Goal: Information Seeking & Learning: Stay updated

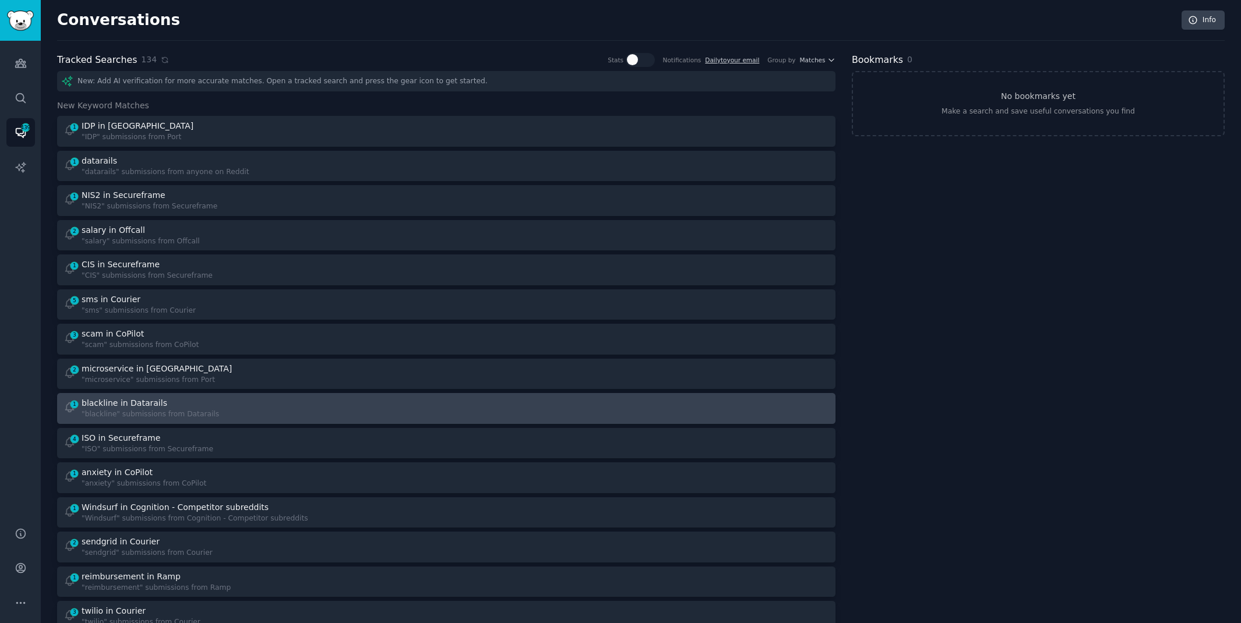
click at [270, 403] on div "1 blackline in Datarails "blackline" submissions from Datarails" at bounding box center [251, 408] width 375 height 23
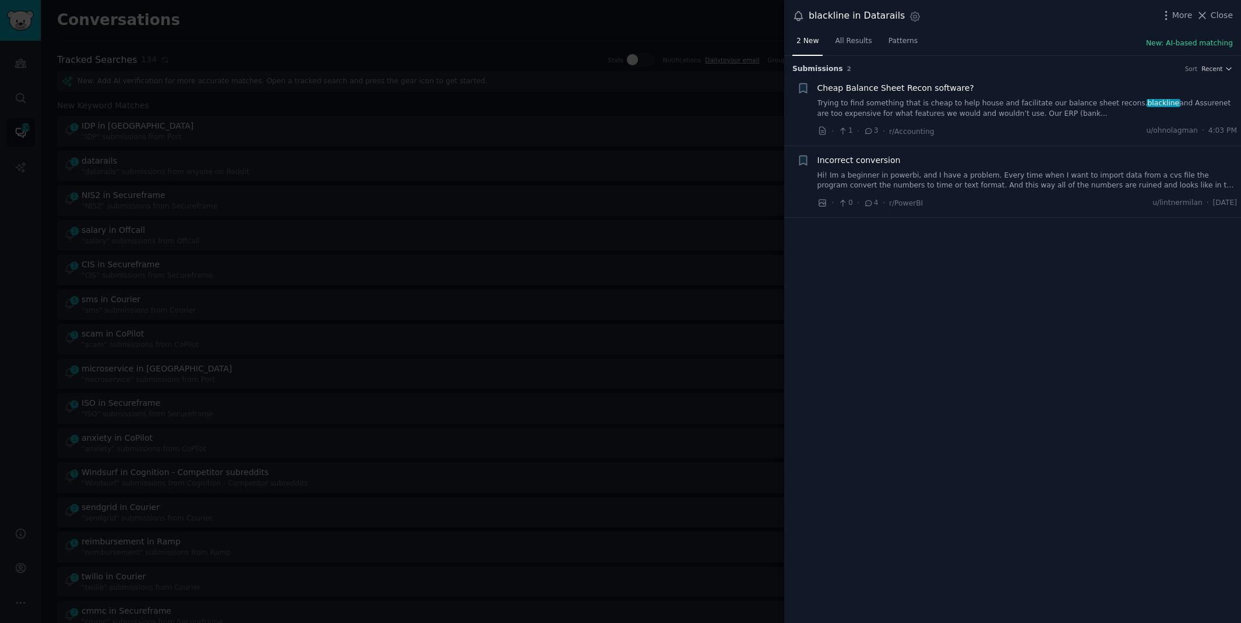
click at [1119, 103] on link "Trying to find something that is cheap to help house and facilitate our balance…" at bounding box center [1027, 108] width 420 height 20
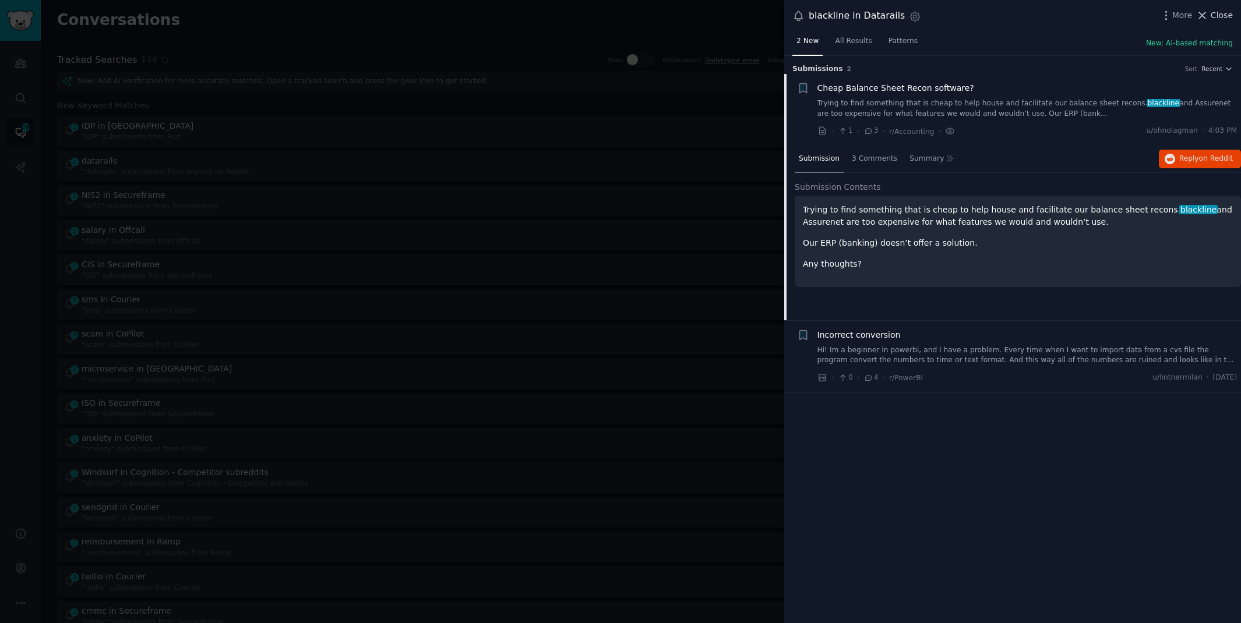
click at [1209, 14] on button "Close" at bounding box center [1214, 15] width 37 height 12
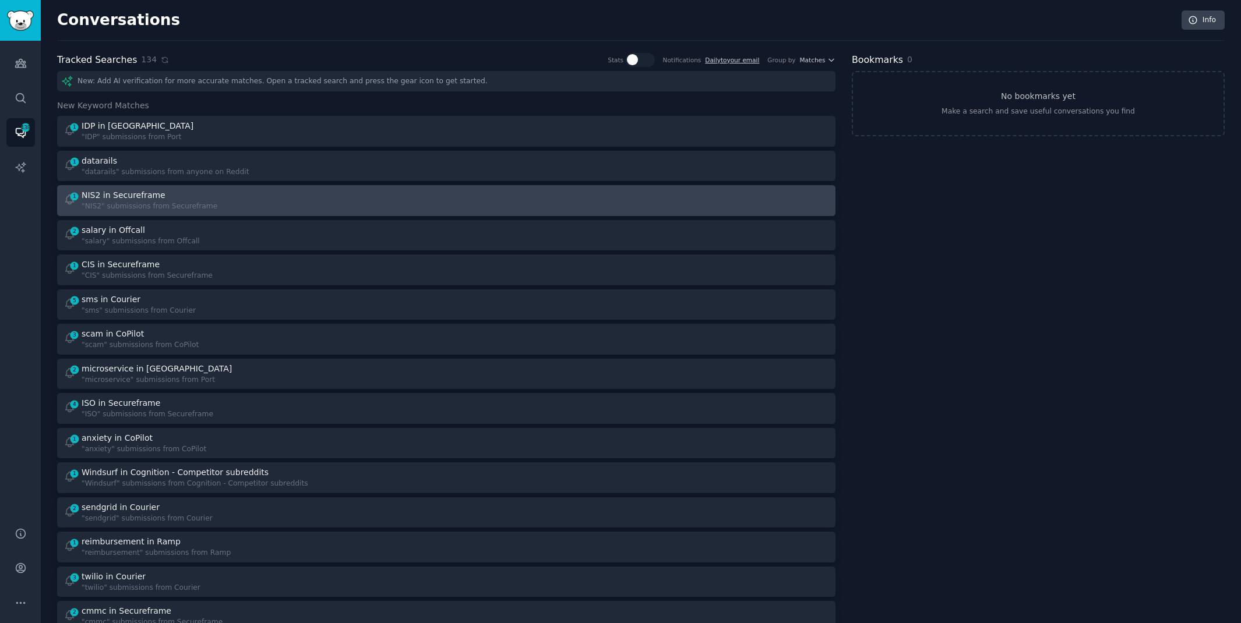
click at [336, 192] on div "1 NIS2 in Secureframe "NIS2" submissions from Secureframe" at bounding box center [251, 200] width 375 height 23
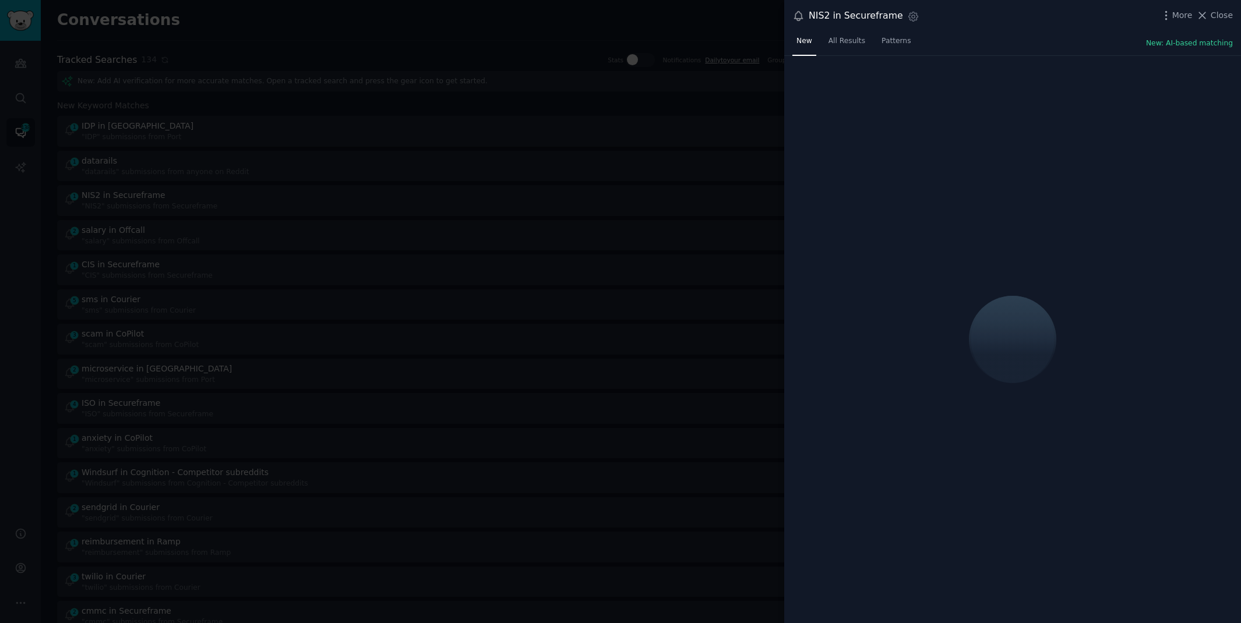
click at [19, 213] on div at bounding box center [620, 311] width 1241 height 623
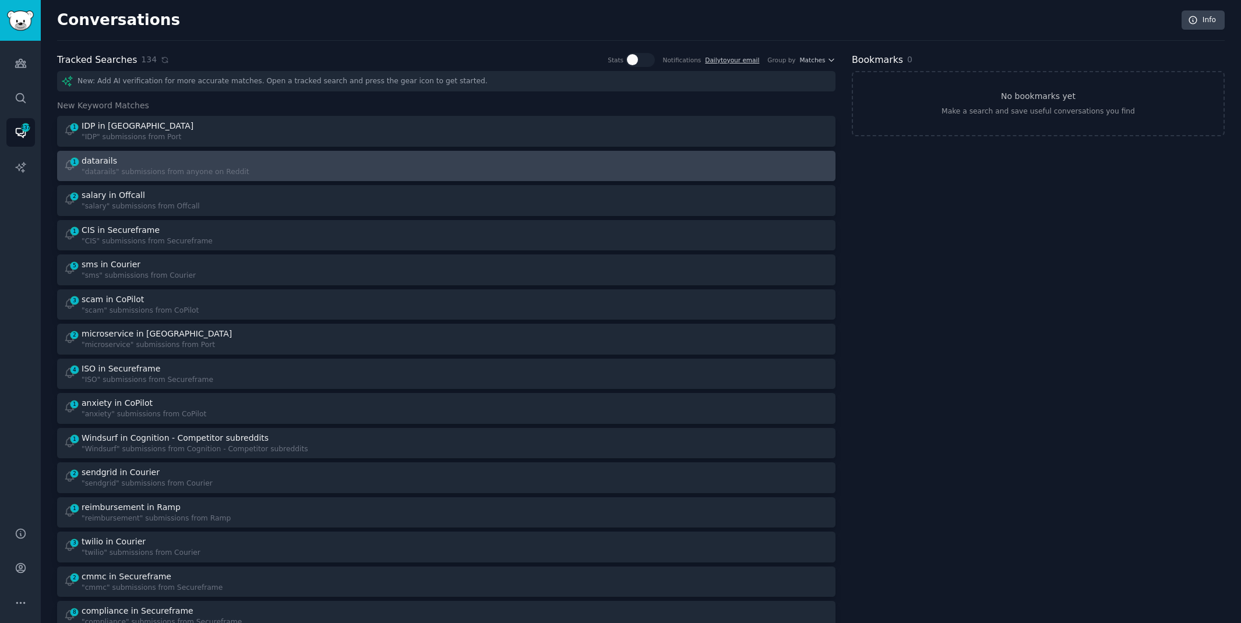
click at [107, 159] on div "datarails" at bounding box center [100, 161] width 36 height 12
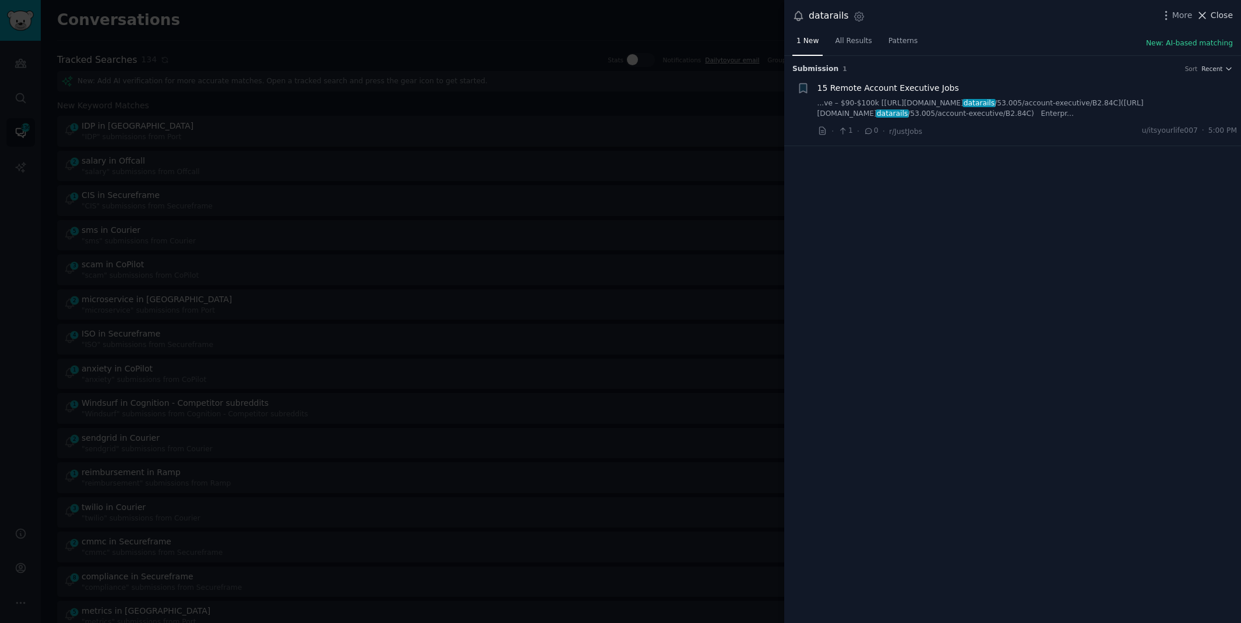
click at [1223, 16] on span "Close" at bounding box center [1222, 15] width 22 height 12
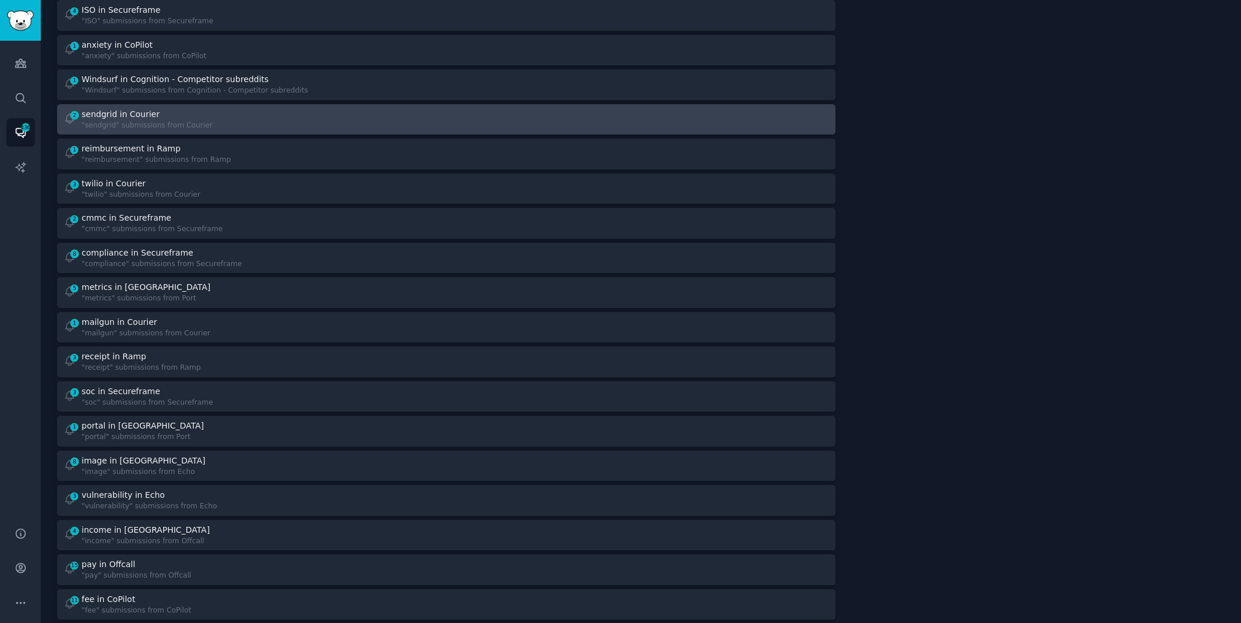
scroll to position [325, 0]
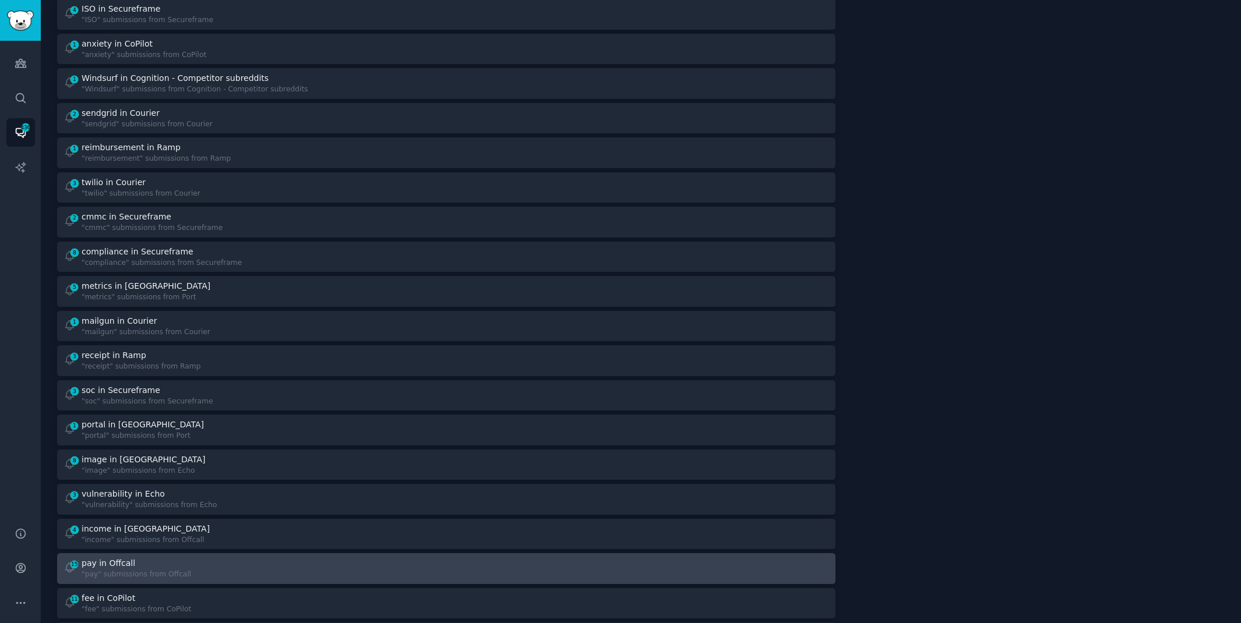
click at [390, 553] on link "15 pay in Offcall "pay" submissions from Offcall" at bounding box center [446, 568] width 778 height 31
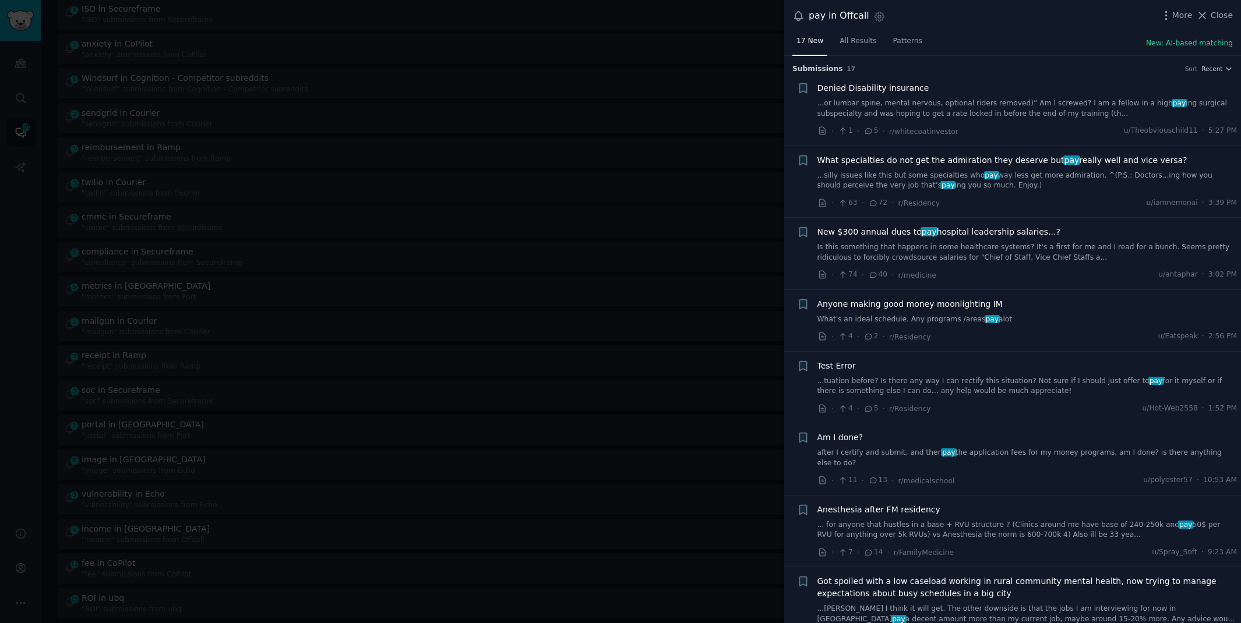
click at [351, 81] on div at bounding box center [620, 311] width 1241 height 623
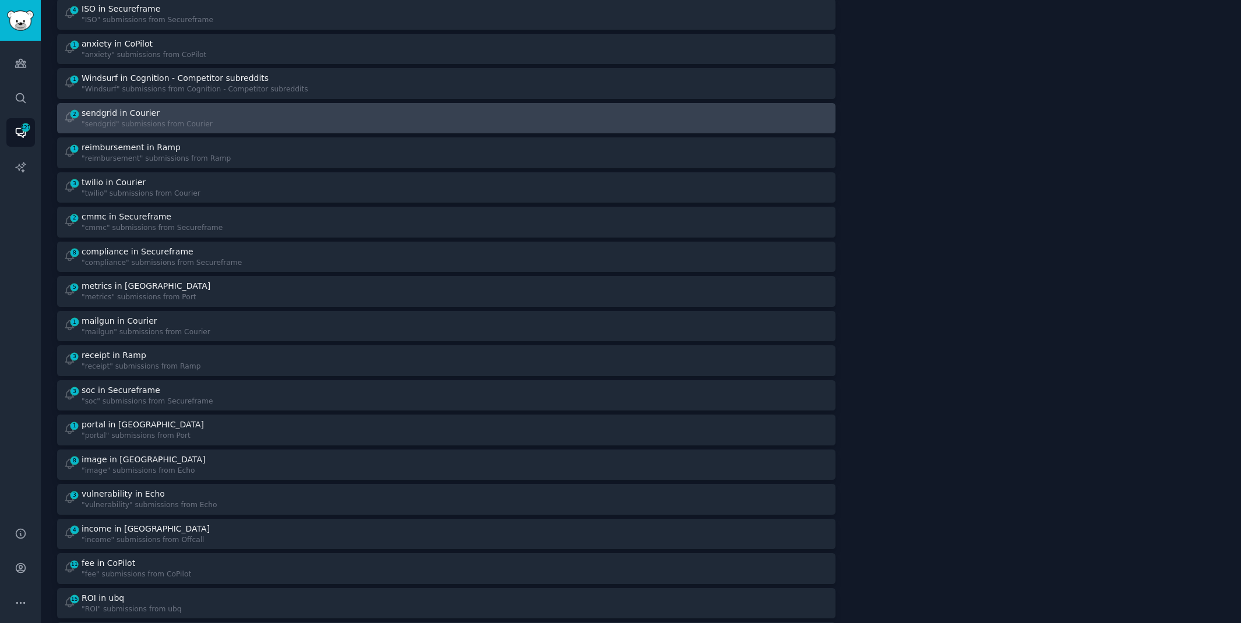
scroll to position [322, 0]
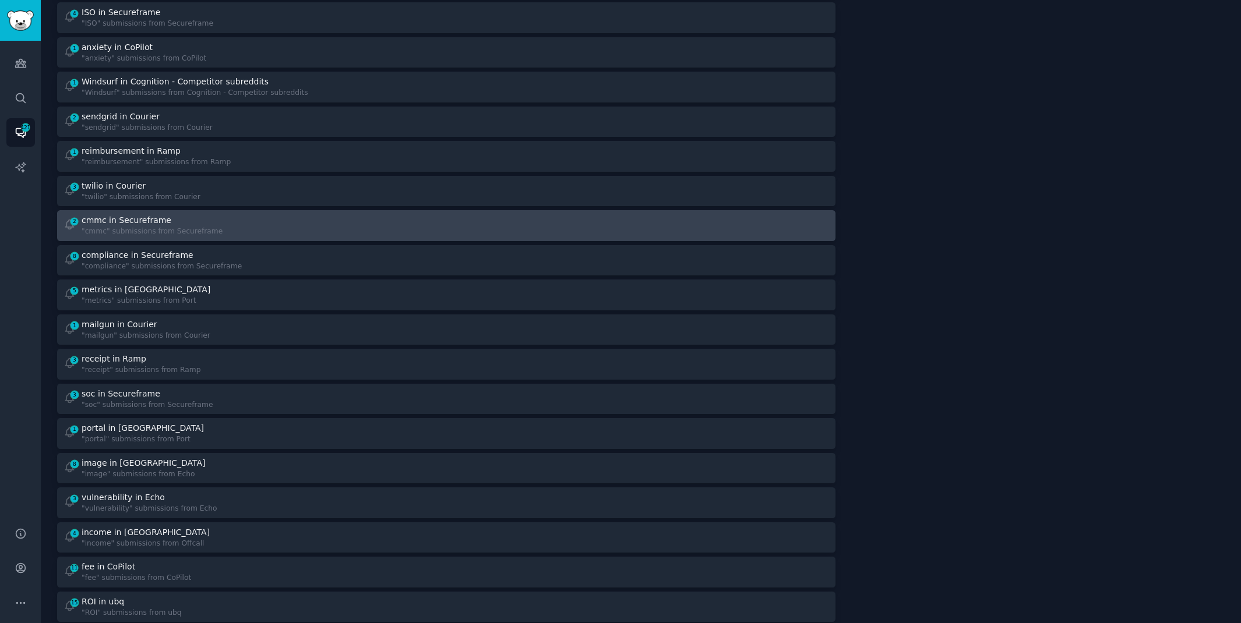
click at [378, 214] on div "2 cmmc in Secureframe "cmmc" submissions from Secureframe" at bounding box center [251, 225] width 375 height 23
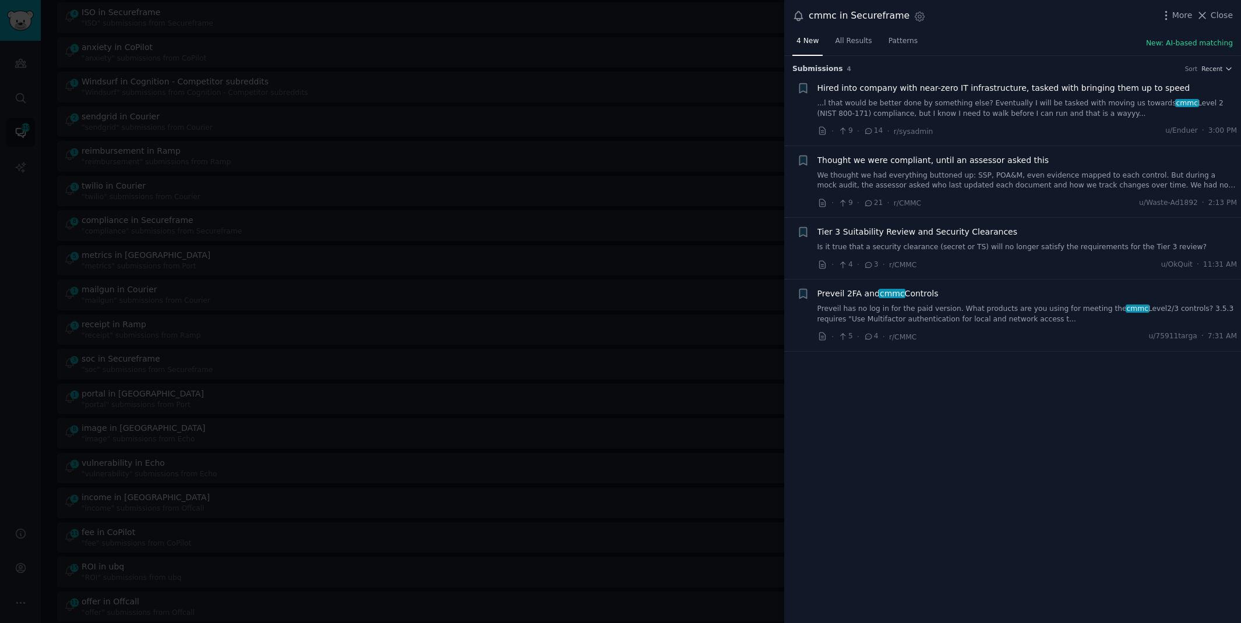
click at [934, 108] on link "...l that would be better done by something else? Eventually I will be tasked w…" at bounding box center [1027, 108] width 420 height 20
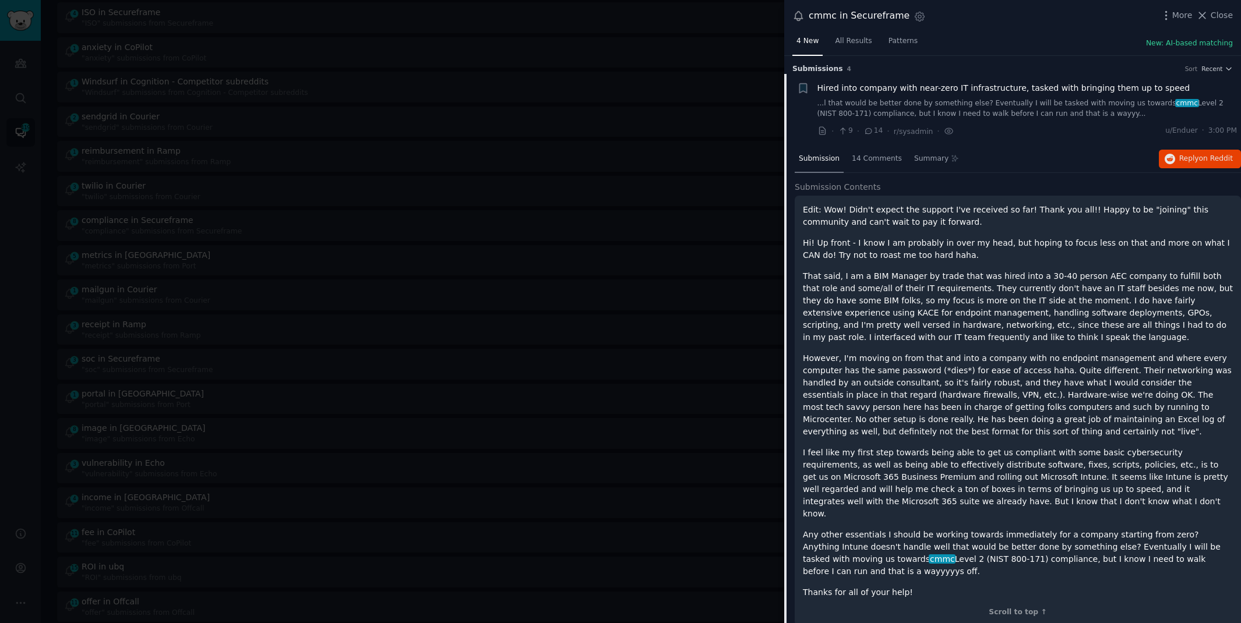
scroll to position [18, 0]
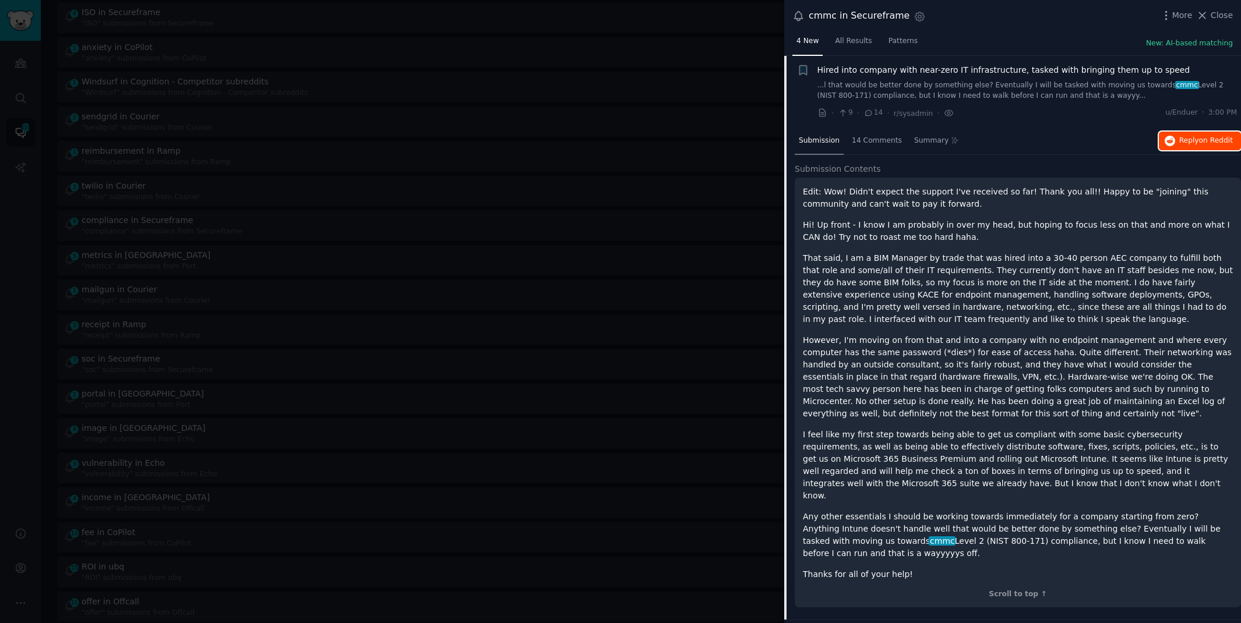
click at [1186, 140] on span "Reply on Reddit" at bounding box center [1206, 141] width 54 height 10
click at [458, 34] on div at bounding box center [620, 311] width 1241 height 623
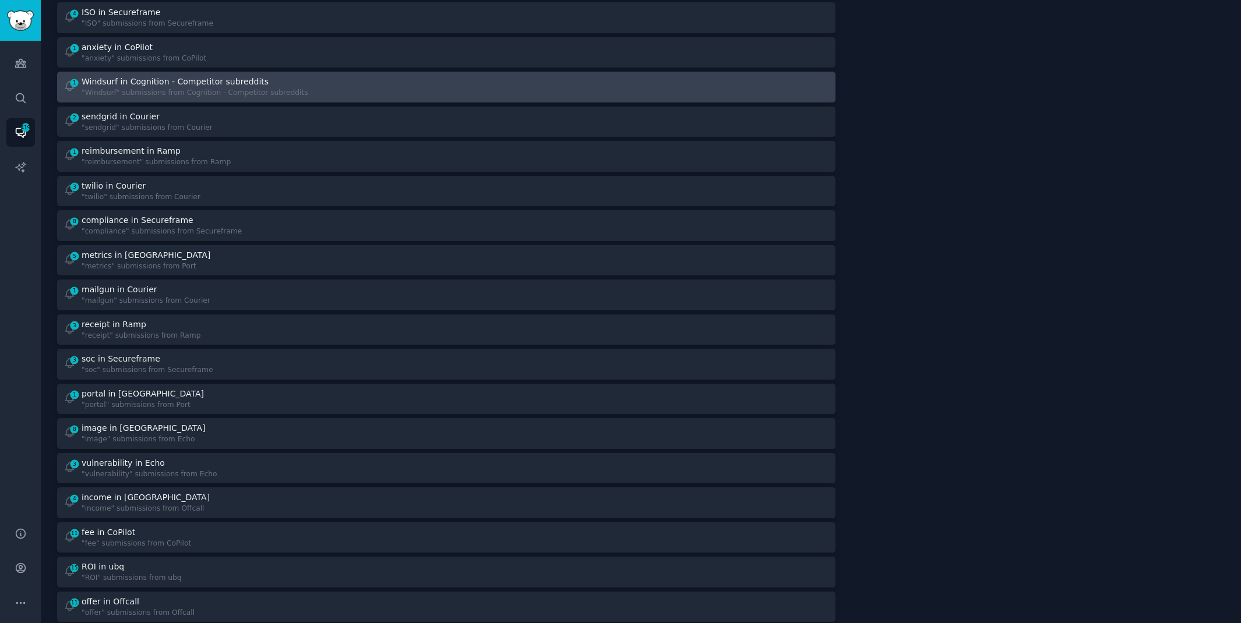
click at [361, 83] on div "1 Windsurf in Cognition - Competitor subreddits "Windsurf" submissions from Cog…" at bounding box center [251, 87] width 375 height 23
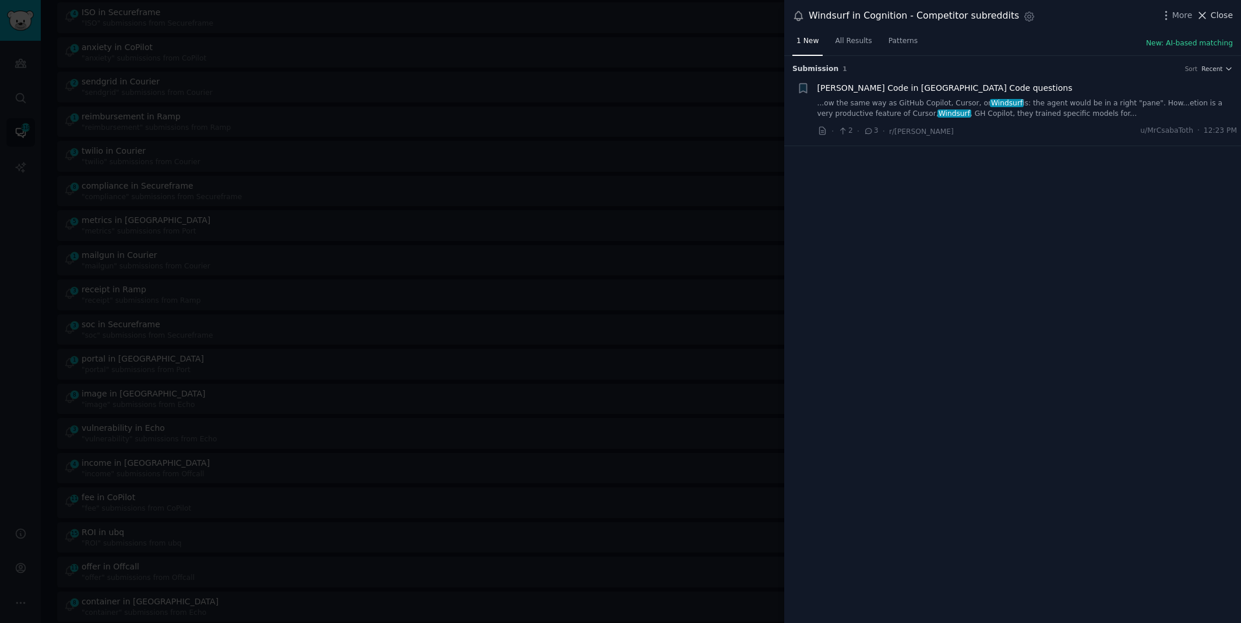
click at [1215, 10] on span "Close" at bounding box center [1222, 15] width 22 height 12
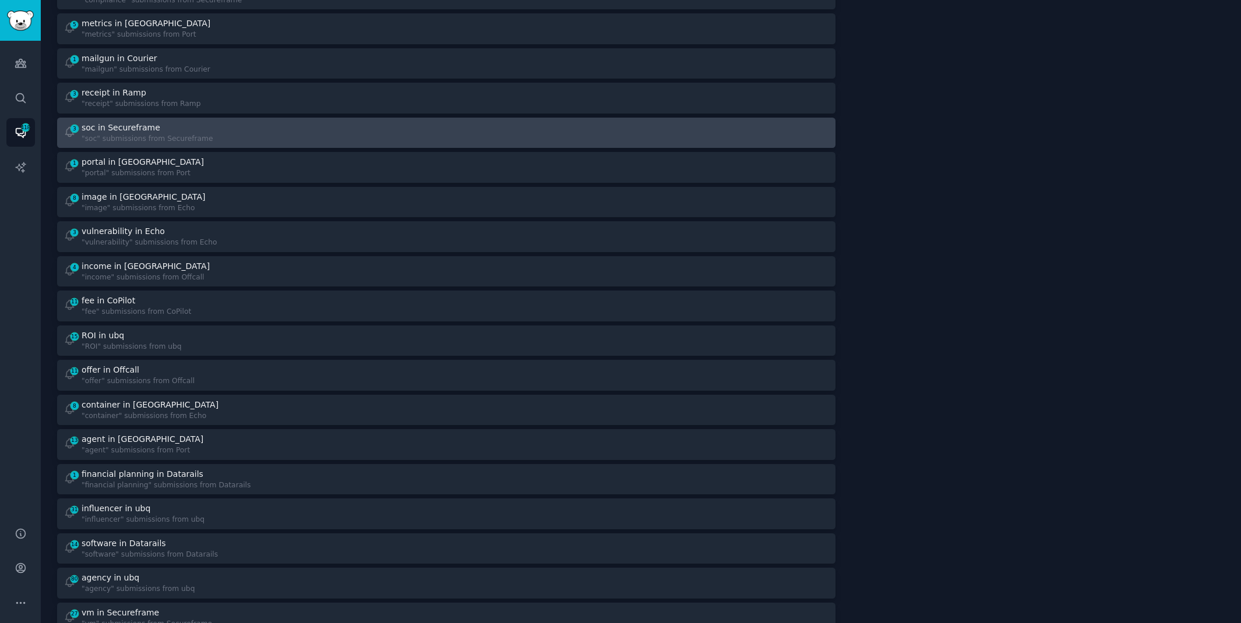
scroll to position [539, 0]
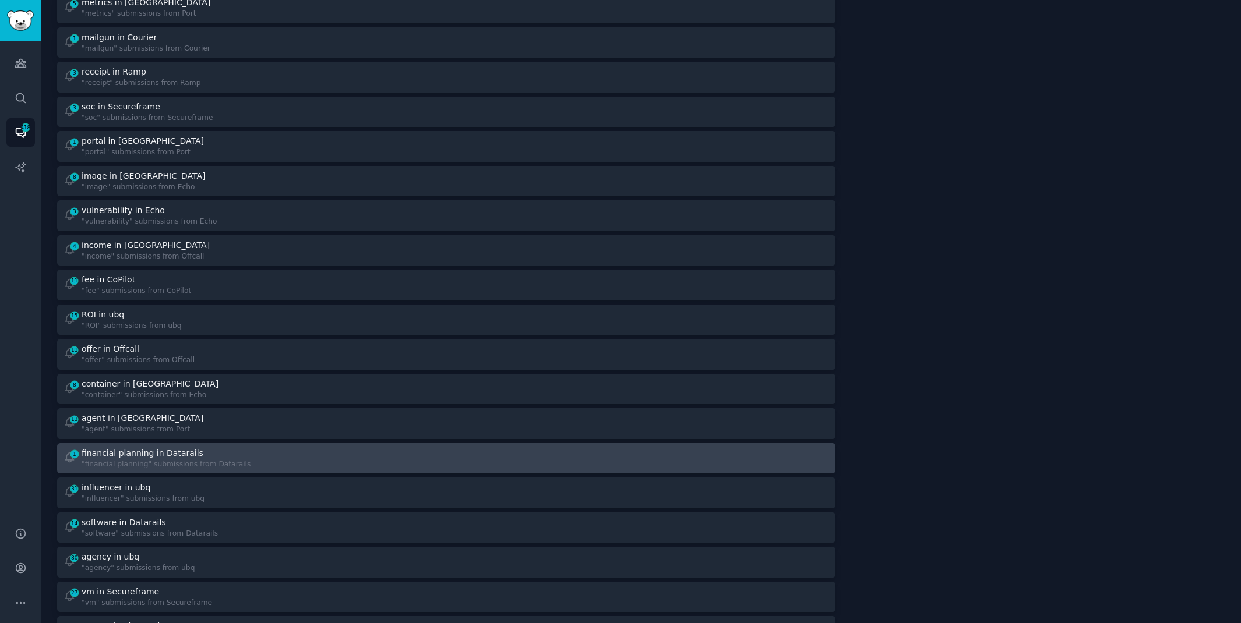
click at [365, 454] on div "1 financial planning in Datarails "financial planning" submissions from Datarai…" at bounding box center [251, 458] width 375 height 23
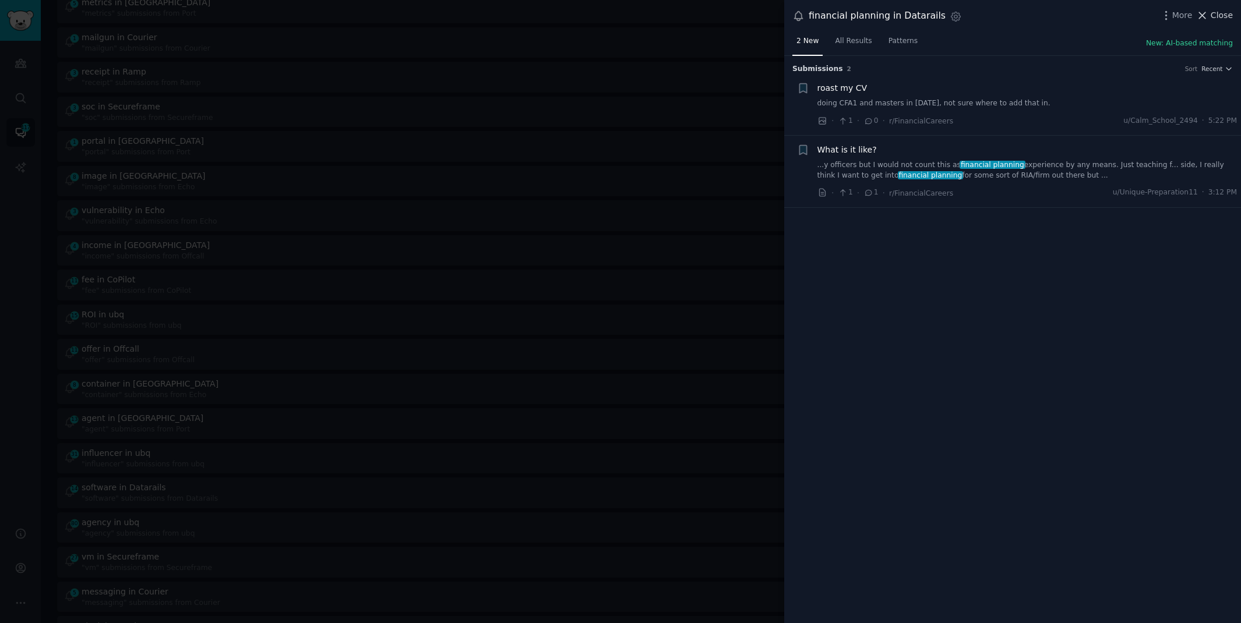
click at [1208, 11] on icon at bounding box center [1202, 15] width 12 height 12
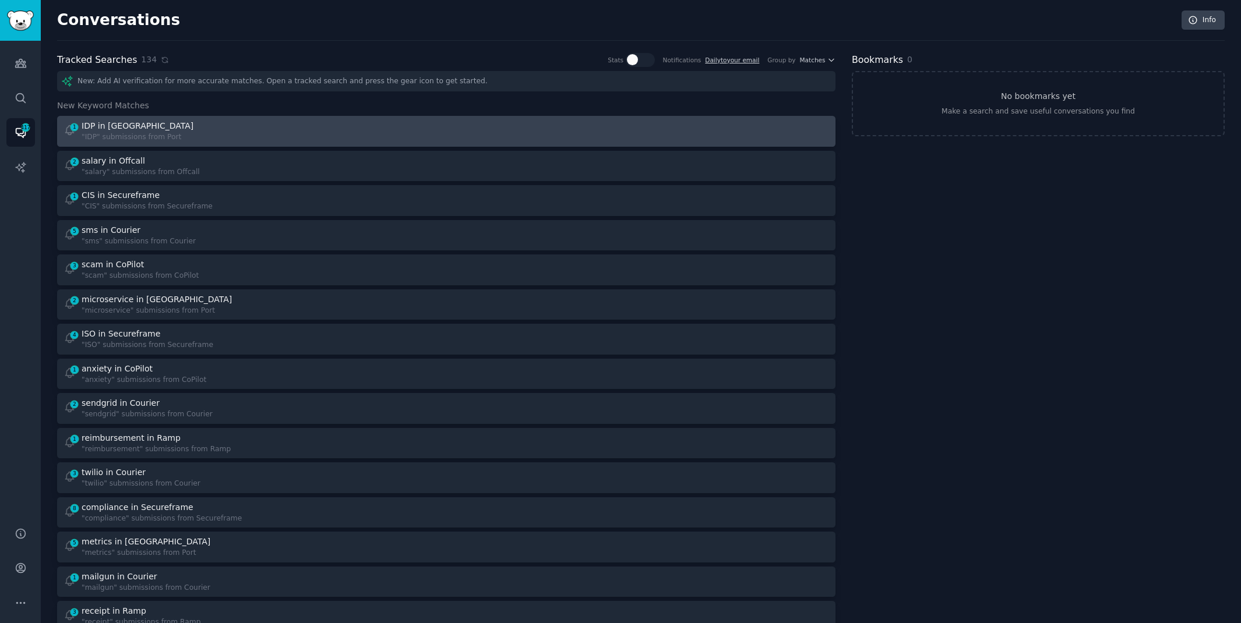
click at [364, 130] on div "1 IDP in Port "IDP" submissions from [GEOGRAPHIC_DATA]" at bounding box center [251, 131] width 375 height 23
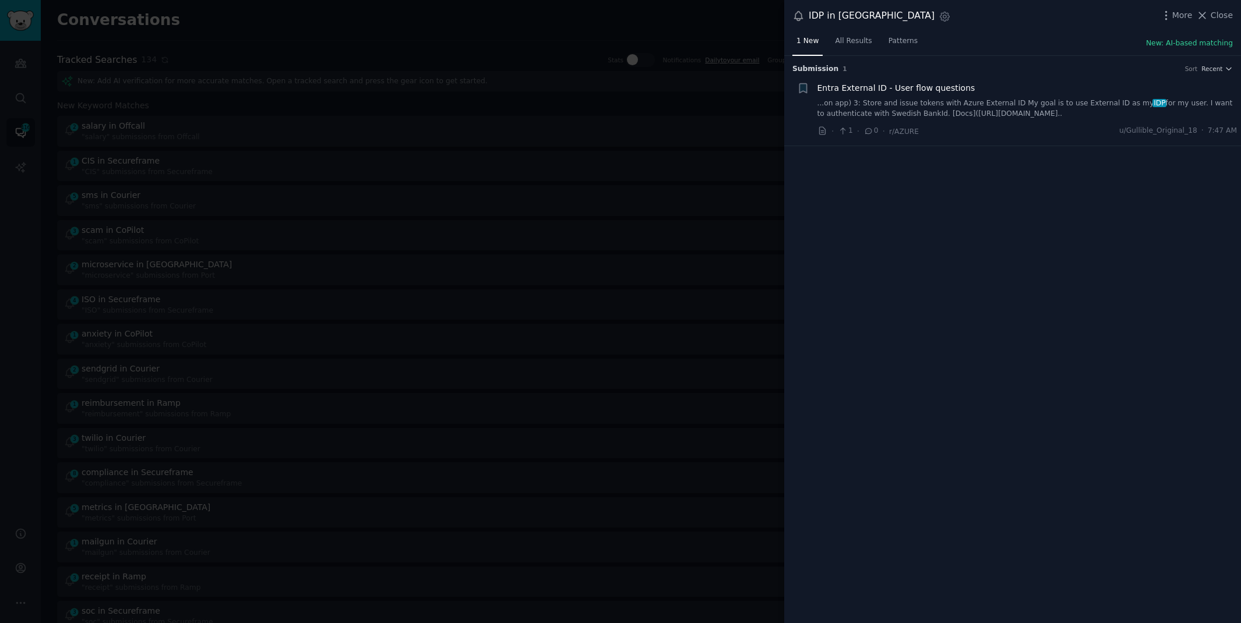
click at [1224, 8] on div "More Close" at bounding box center [1196, 15] width 73 height 15
click at [1214, 20] on span "Close" at bounding box center [1222, 15] width 22 height 12
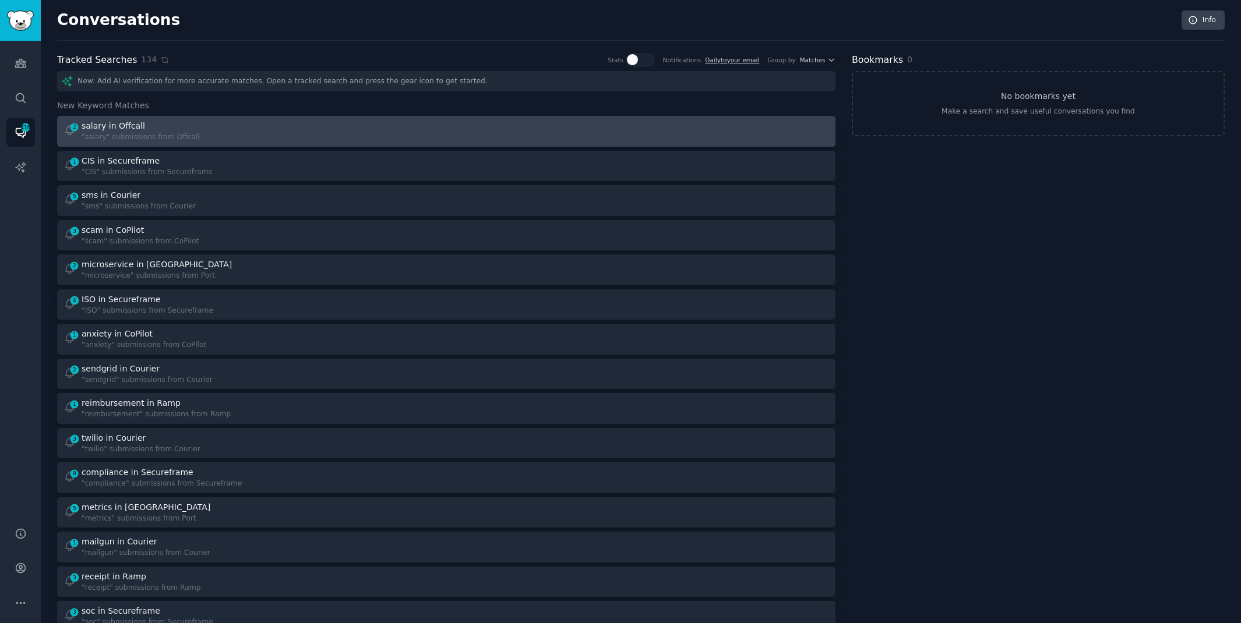
click at [545, 121] on div at bounding box center [641, 131] width 375 height 23
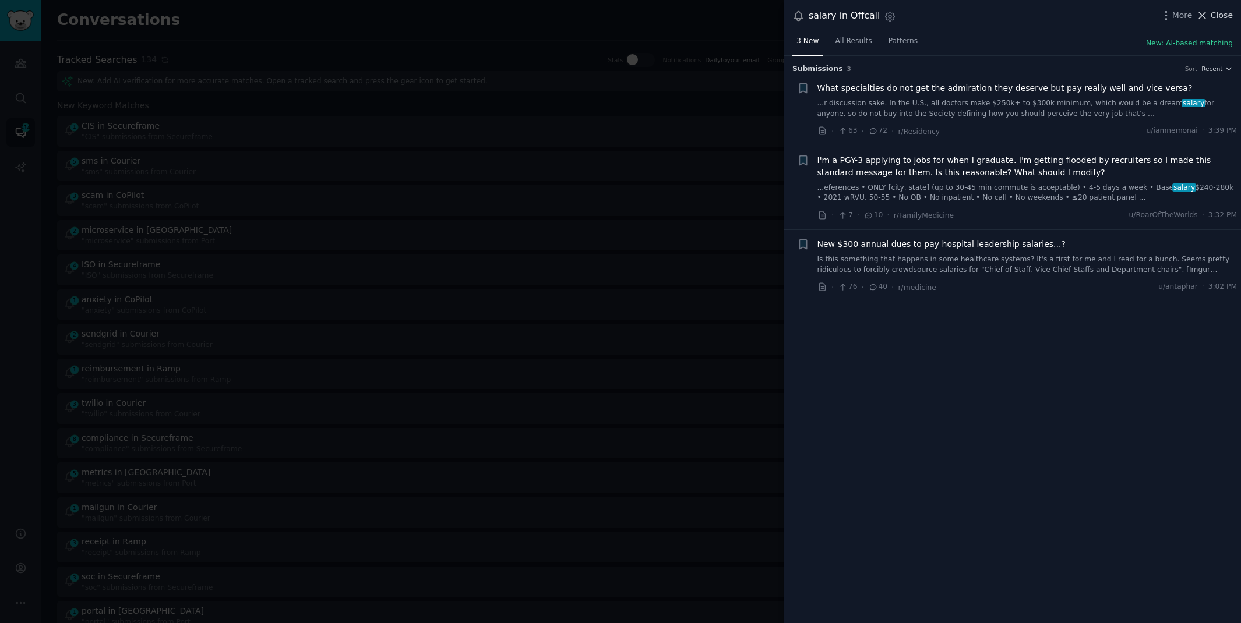
click at [1220, 10] on span "Close" at bounding box center [1222, 15] width 22 height 12
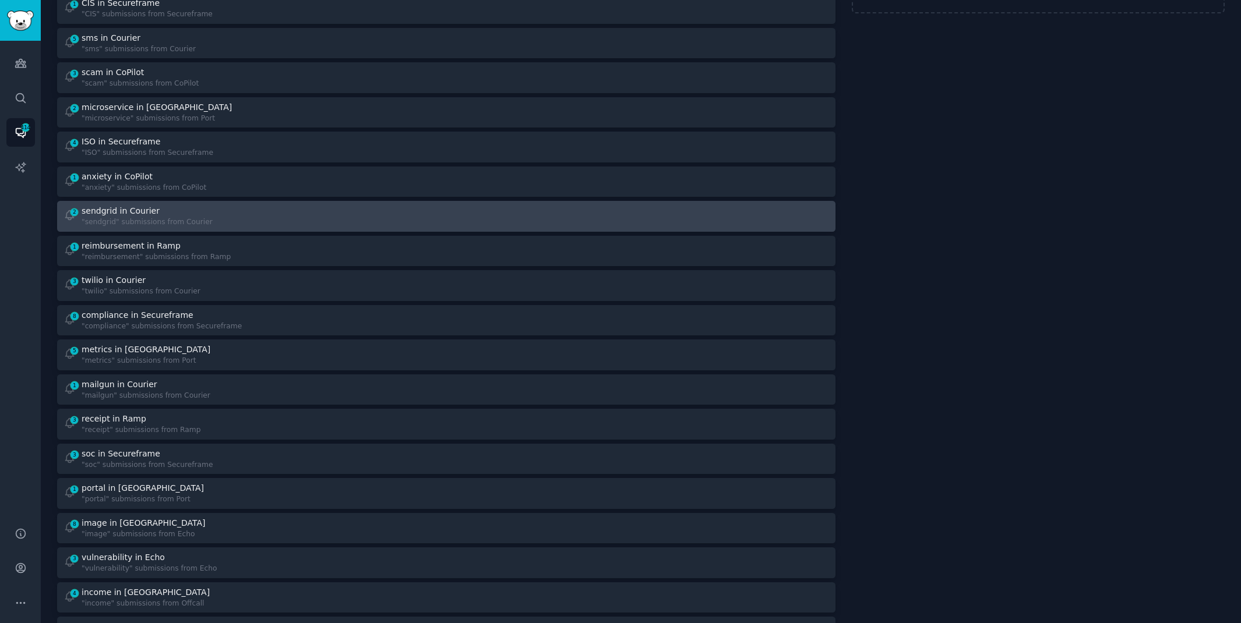
scroll to position [144, 0]
